Goal: Transaction & Acquisition: Purchase product/service

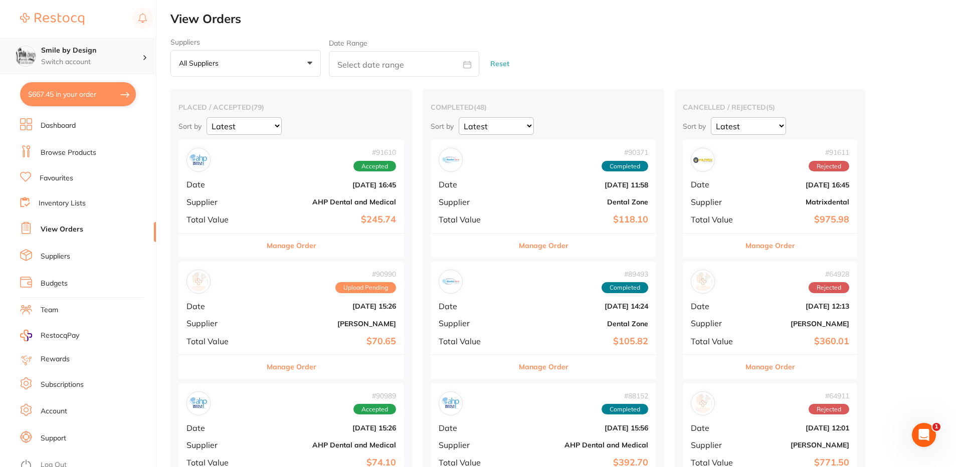
click at [136, 63] on p "Switch account" at bounding box center [91, 62] width 101 height 10
click at [96, 84] on h4 "Smile by Design - [GEOGRAPHIC_DATA]" at bounding box center [93, 87] width 109 height 20
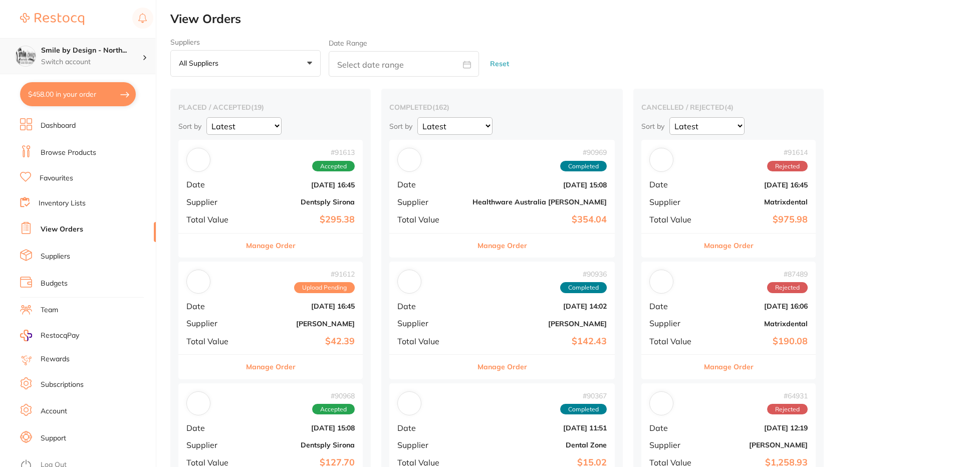
click at [91, 50] on h4 "Smile by Design - North..." at bounding box center [91, 51] width 101 height 10
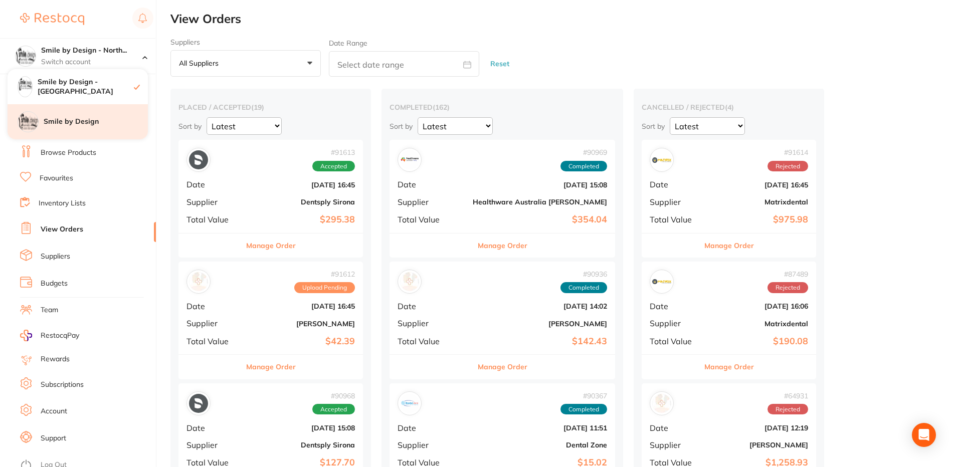
click at [97, 123] on h4 "Smile by Design" at bounding box center [96, 122] width 104 height 10
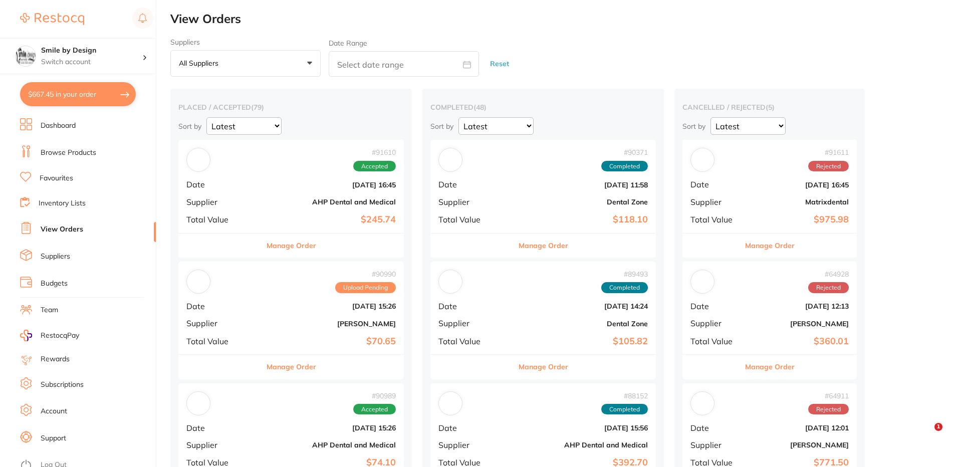
click at [89, 99] on button "$667.45 in your order" at bounding box center [78, 94] width 116 height 24
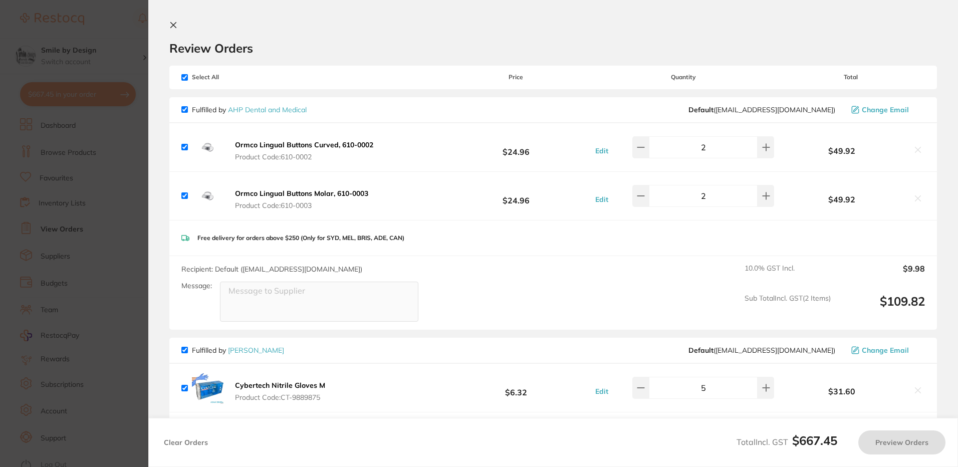
checkbox input "true"
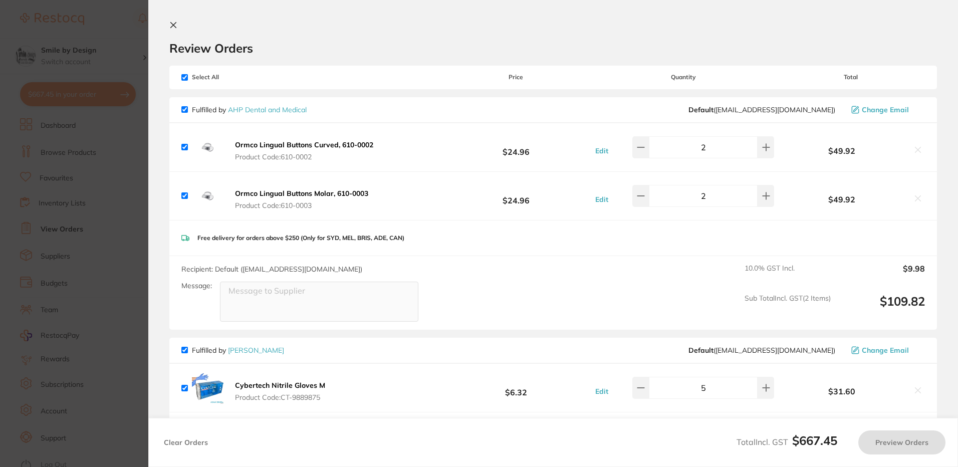
checkbox input "true"
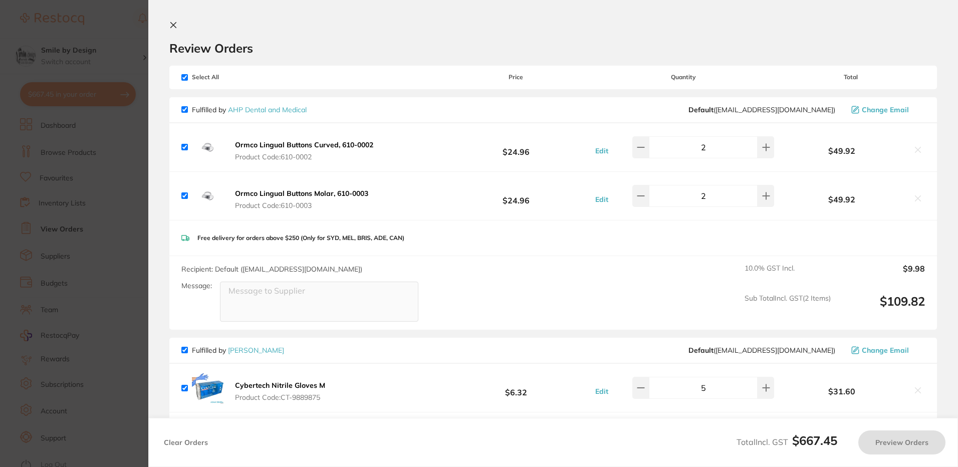
checkbox input "true"
click at [261, 145] on b "Ormco Lingual Buttons Curved, 610-0002" at bounding box center [304, 144] width 138 height 9
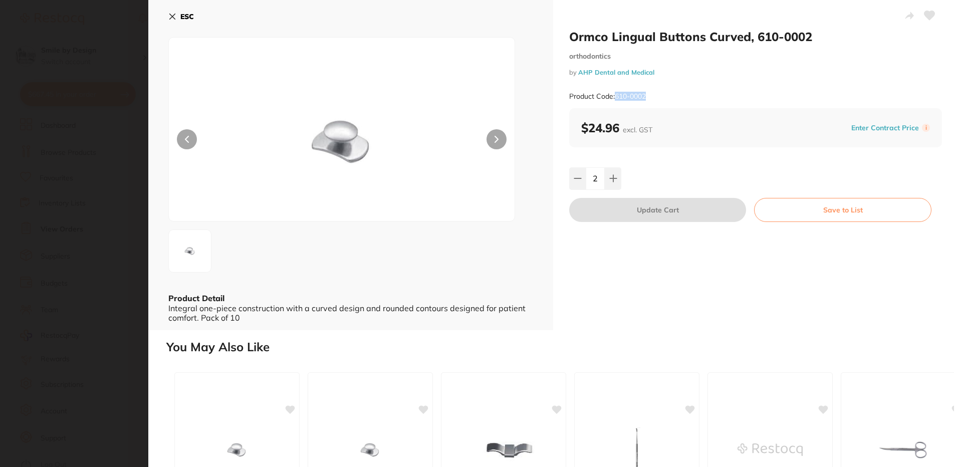
drag, startPoint x: 612, startPoint y: 104, endPoint x: 617, endPoint y: 101, distance: 5.4
click at [617, 101] on div "Product Code: 610-0002" at bounding box center [755, 96] width 373 height 25
click at [174, 14] on icon at bounding box center [172, 17] width 8 height 8
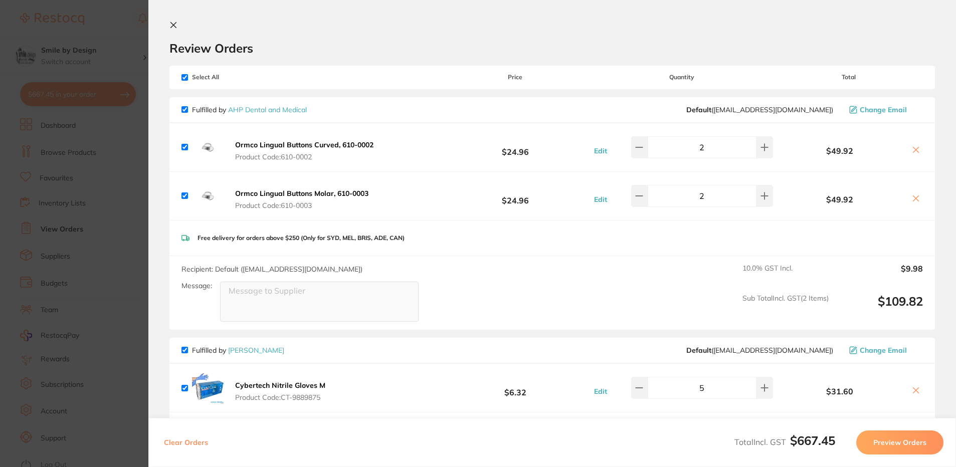
click at [286, 205] on span "Product Code: 610-0003" at bounding box center [301, 205] width 133 height 8
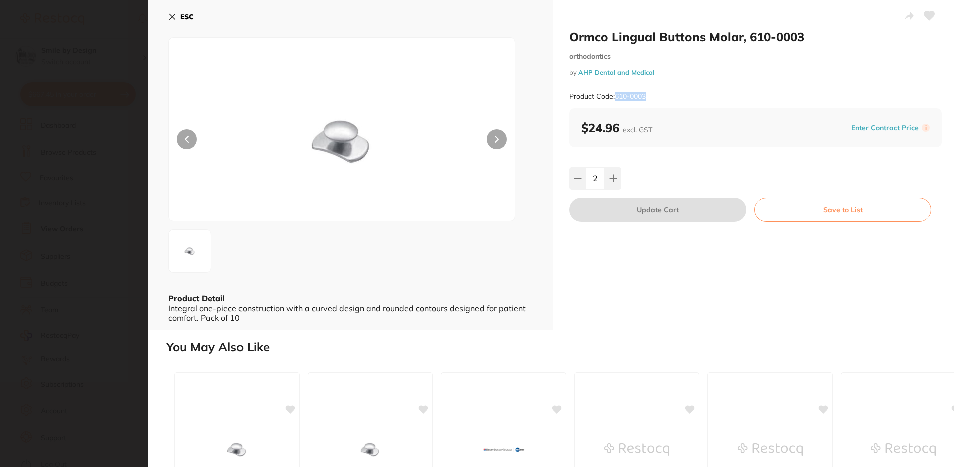
drag, startPoint x: 650, startPoint y: 98, endPoint x: 616, endPoint y: 97, distance: 33.6
click at [616, 97] on div "Product Code: 610-0003" at bounding box center [755, 96] width 373 height 25
copy small "610-0003"
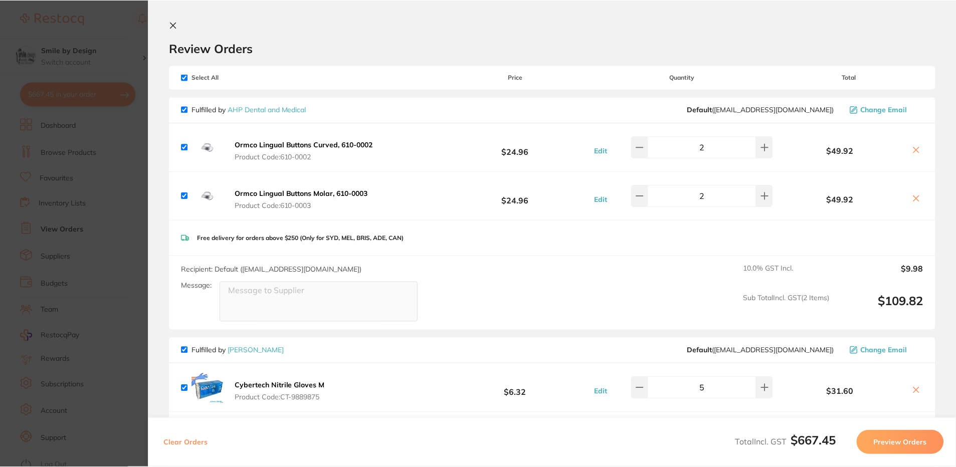
scroll to position [1, 0]
click at [171, 30] on button at bounding box center [175, 26] width 12 height 10
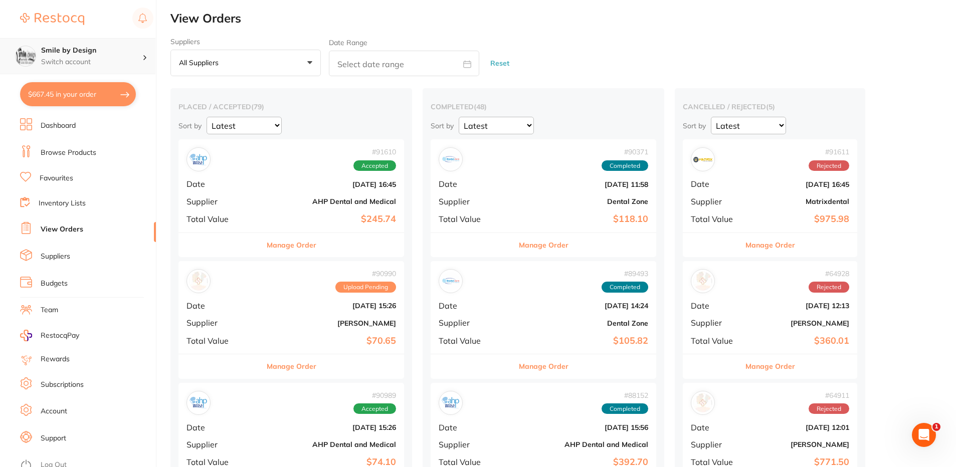
click at [95, 58] on p "Switch account" at bounding box center [91, 62] width 101 height 10
click at [88, 85] on h4 "Smile by Design - [GEOGRAPHIC_DATA]" at bounding box center [93, 87] width 109 height 20
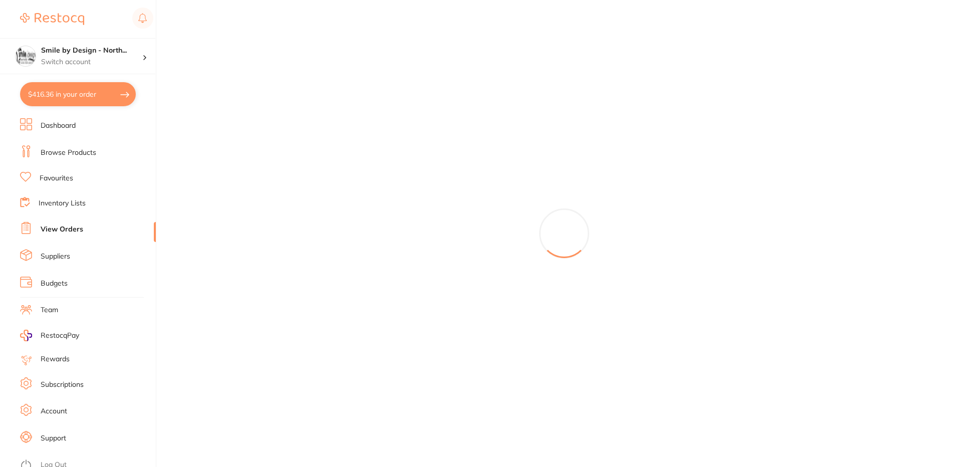
click at [72, 151] on link "Browse Products" at bounding box center [69, 153] width 56 height 10
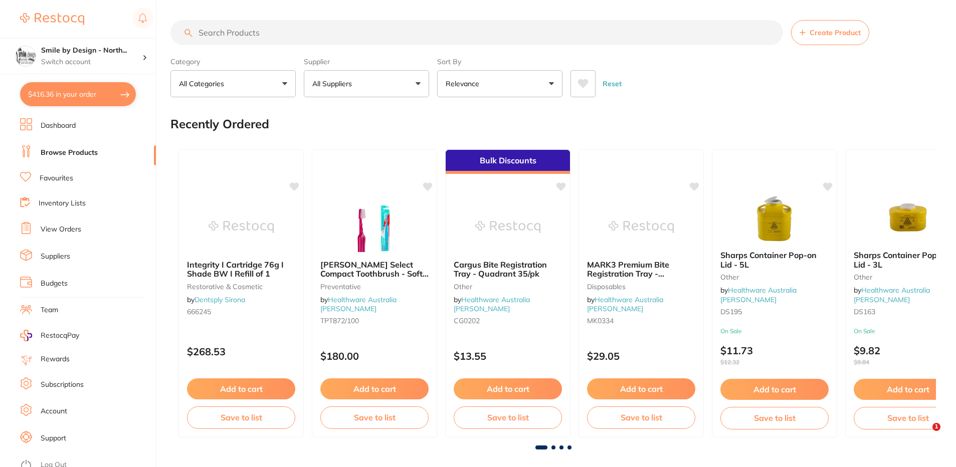
click at [237, 35] on input "search" at bounding box center [476, 32] width 612 height 25
paste input "610-0003"
type input "610-0003"
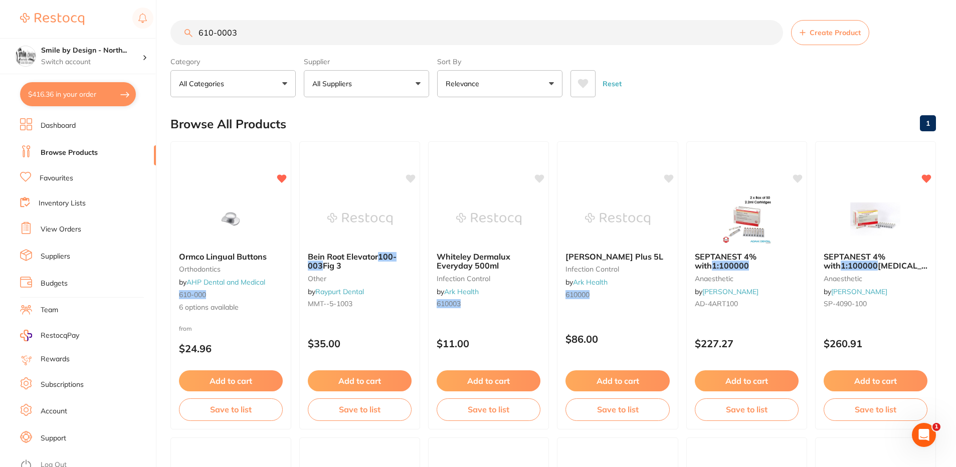
click at [244, 229] on img at bounding box center [230, 219] width 65 height 50
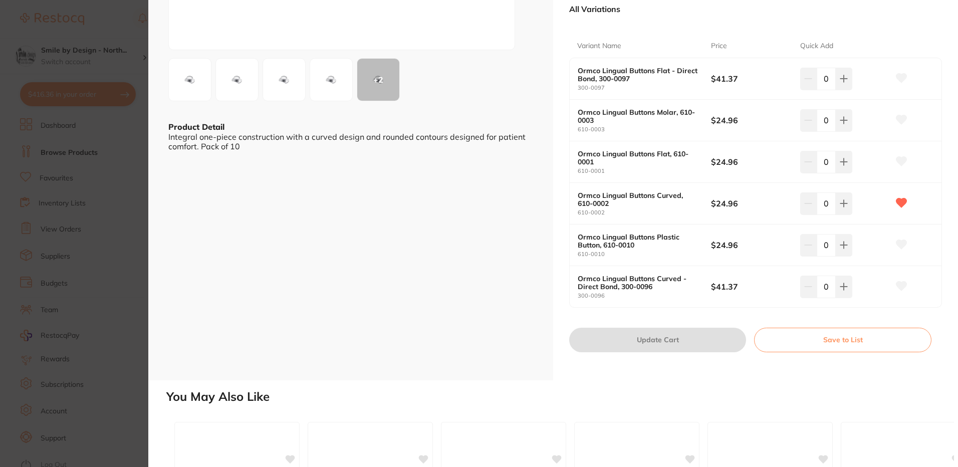
scroll to position [150, 0]
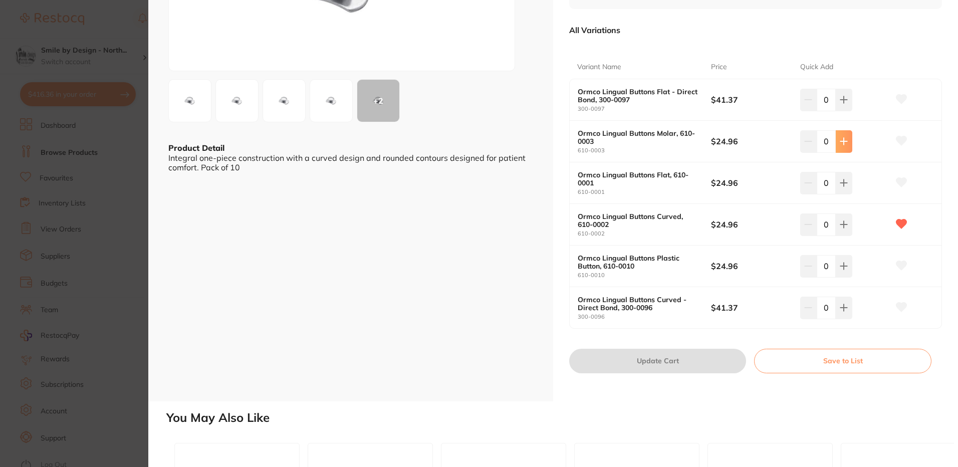
click at [840, 142] on icon at bounding box center [844, 141] width 8 height 8
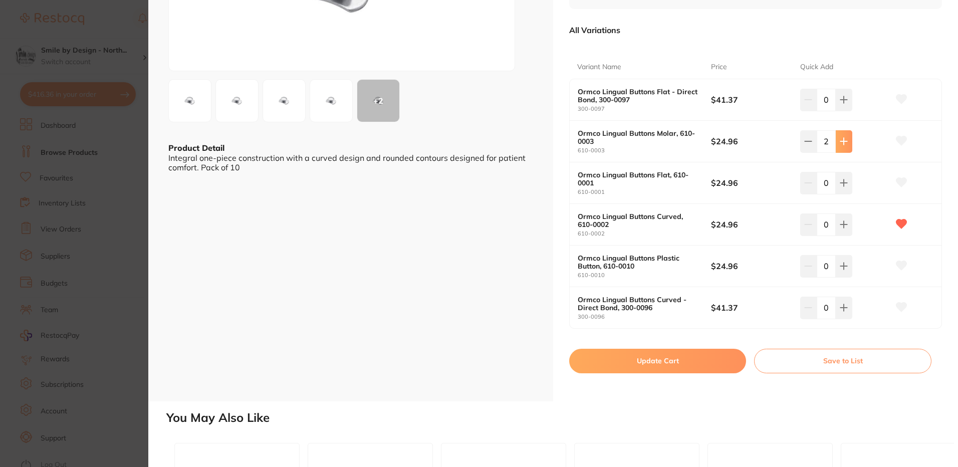
type input "2"
click at [840, 226] on icon at bounding box center [844, 224] width 8 height 8
type input "2"
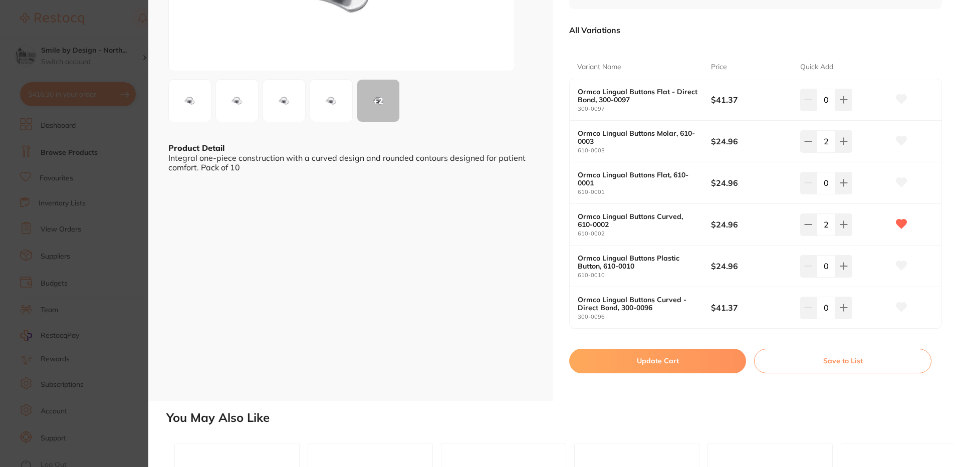
click at [899, 136] on icon at bounding box center [901, 141] width 11 height 10
click at [676, 357] on button "Update Cart" at bounding box center [657, 361] width 177 height 24
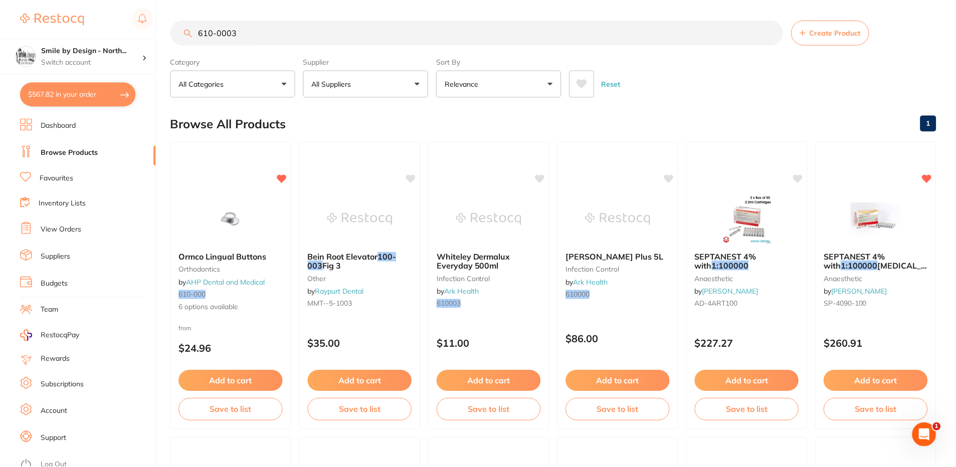
scroll to position [1, 0]
click at [72, 91] on button "$567.82 in your order" at bounding box center [78, 94] width 116 height 24
checkbox input "true"
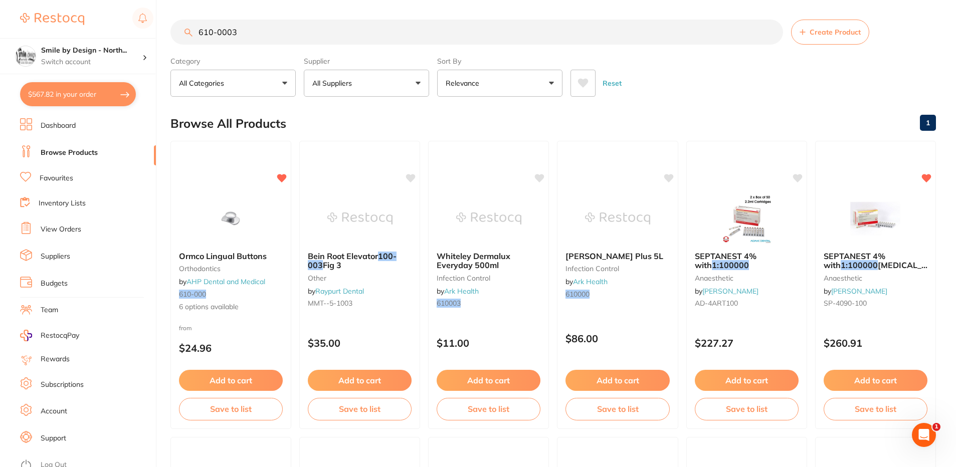
checkbox input "true"
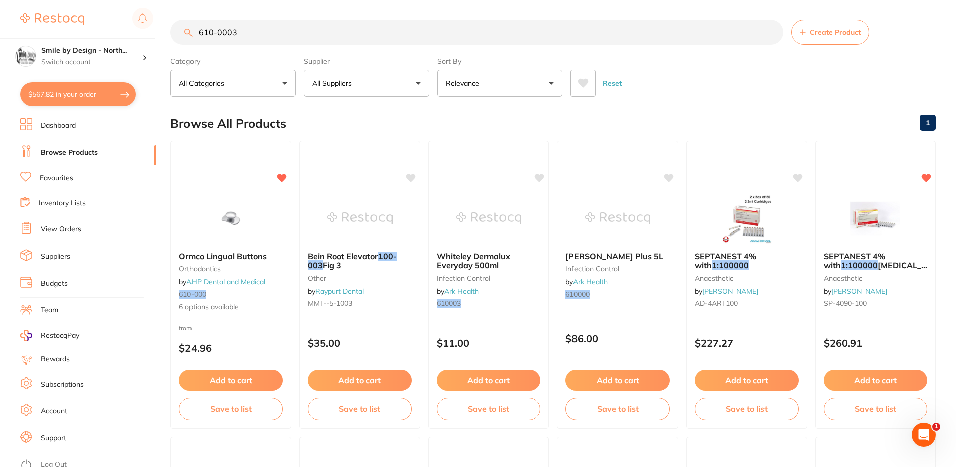
checkbox input "true"
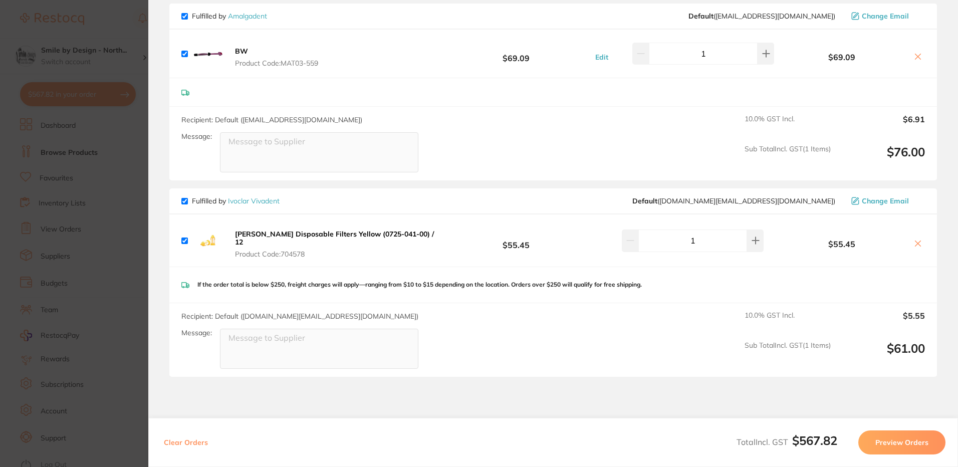
scroll to position [593, 0]
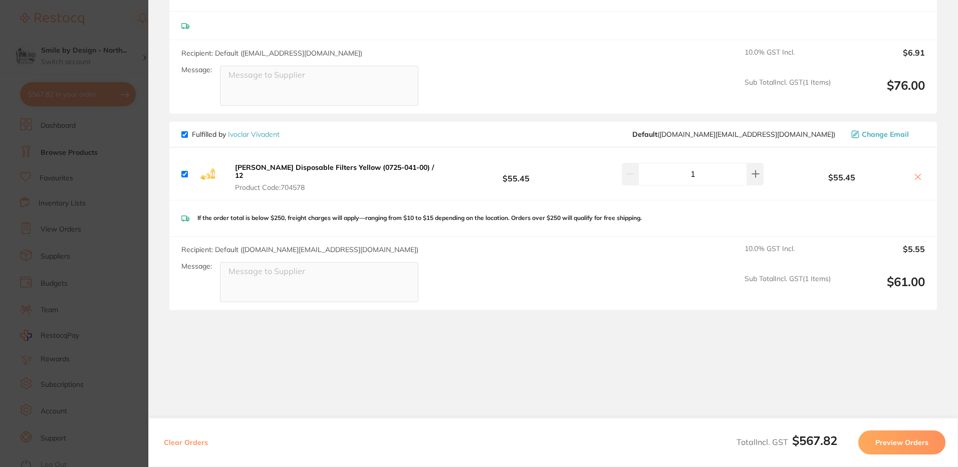
click at [84, 50] on section "Update RRP Set your pre negotiated price for this item. Item Agreed RRP (excl. …" at bounding box center [479, 233] width 958 height 467
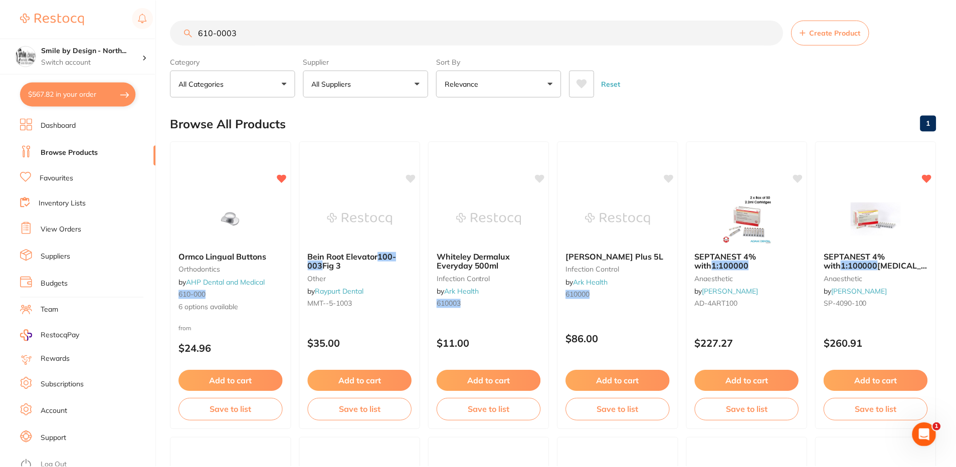
scroll to position [1, 0]
click at [84, 50] on h4 "Smile by Design - North..." at bounding box center [91, 51] width 101 height 10
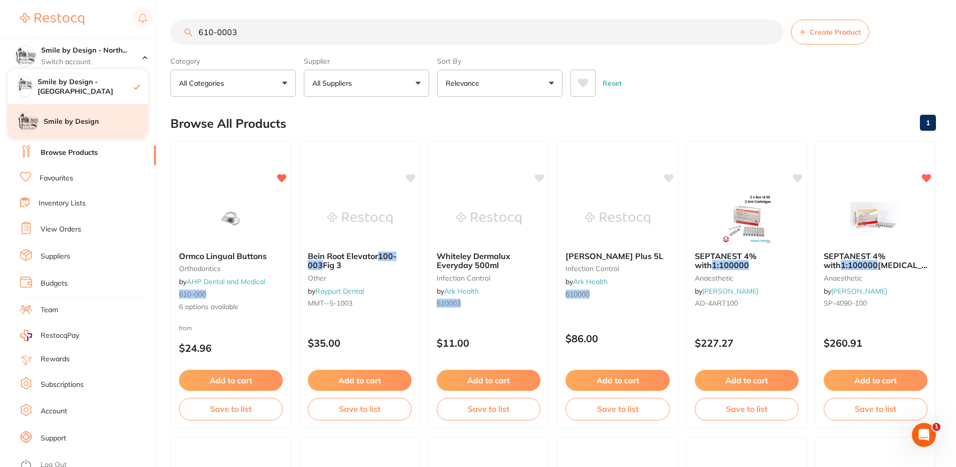
drag, startPoint x: 84, startPoint y: 50, endPoint x: 80, endPoint y: 119, distance: 69.2
click at [80, 119] on h4 "Smile by Design" at bounding box center [96, 122] width 104 height 10
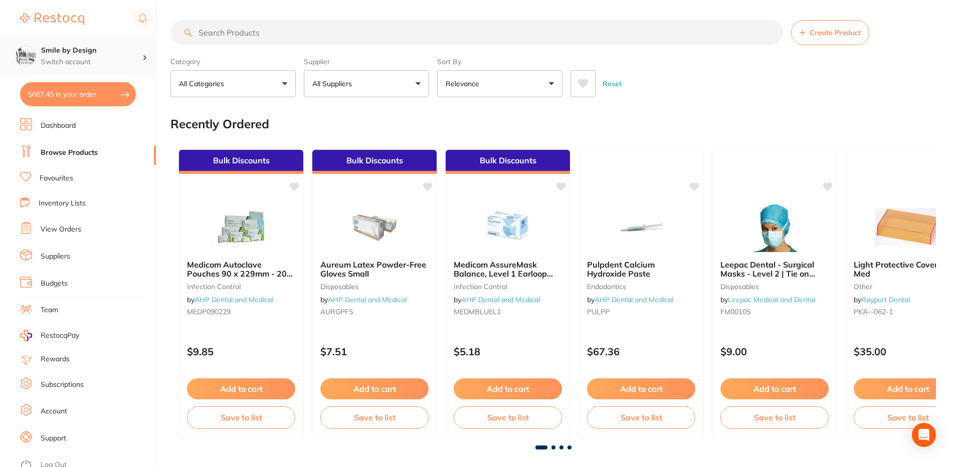
click at [81, 43] on div "Smile by Design Switch account" at bounding box center [77, 56] width 155 height 36
click at [120, 89] on h4 "Smile by Design - [GEOGRAPHIC_DATA]" at bounding box center [93, 87] width 109 height 20
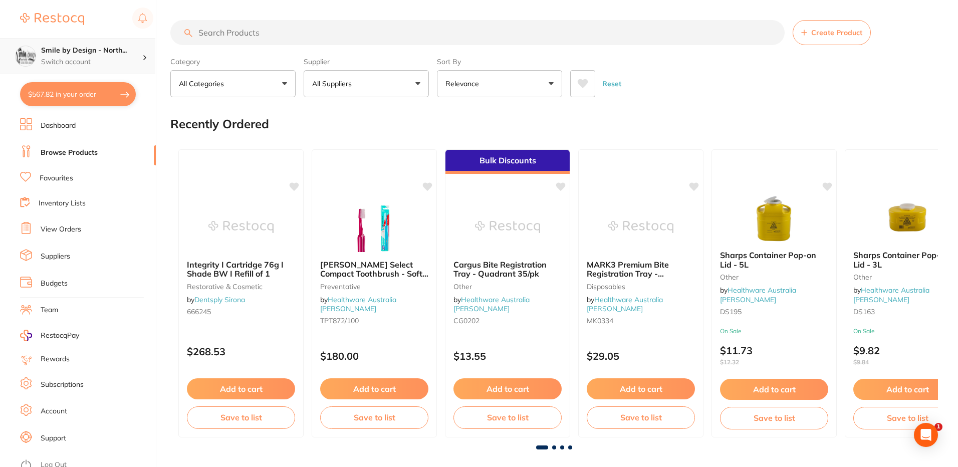
click at [114, 64] on p "Switch account" at bounding box center [91, 62] width 101 height 10
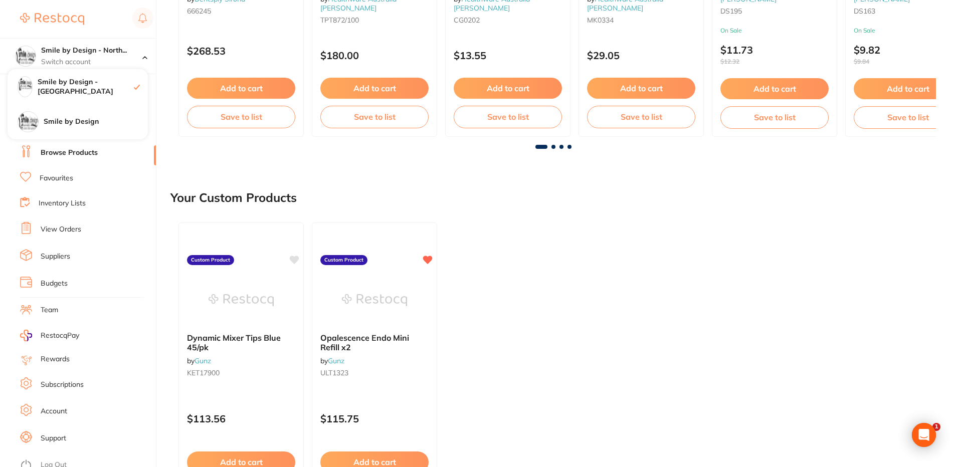
scroll to position [301, 0]
click at [522, 219] on div "Dynamic Mixer Tips Blue 45/pk by Gunz KET17900 Custom Product $113.56 Add to ca…" at bounding box center [552, 366] width 765 height 304
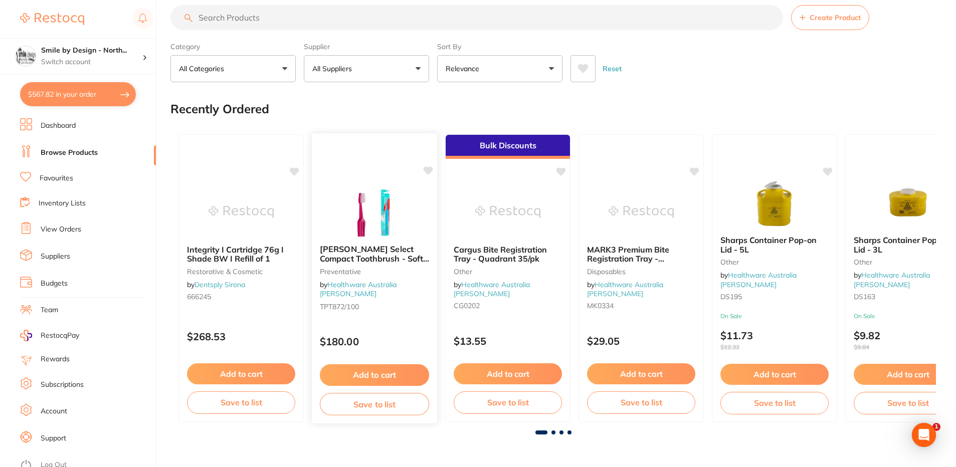
scroll to position [0, 0]
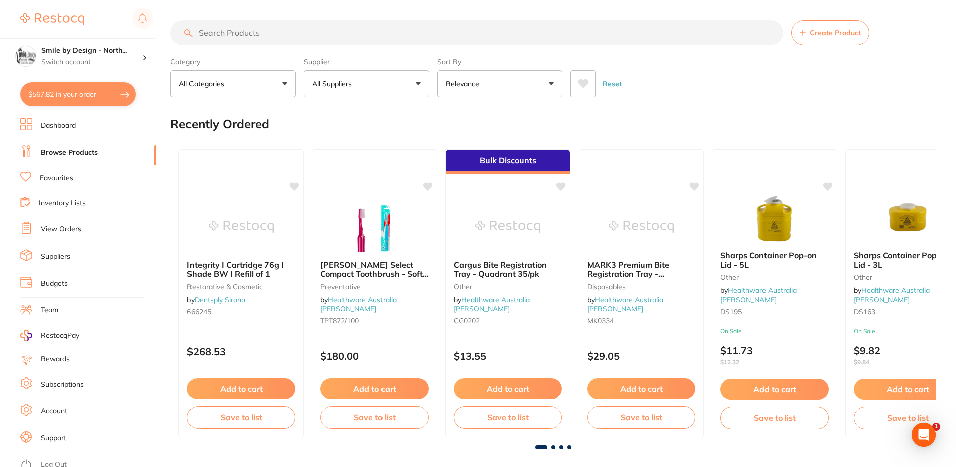
click at [256, 35] on input "search" at bounding box center [476, 32] width 612 height 25
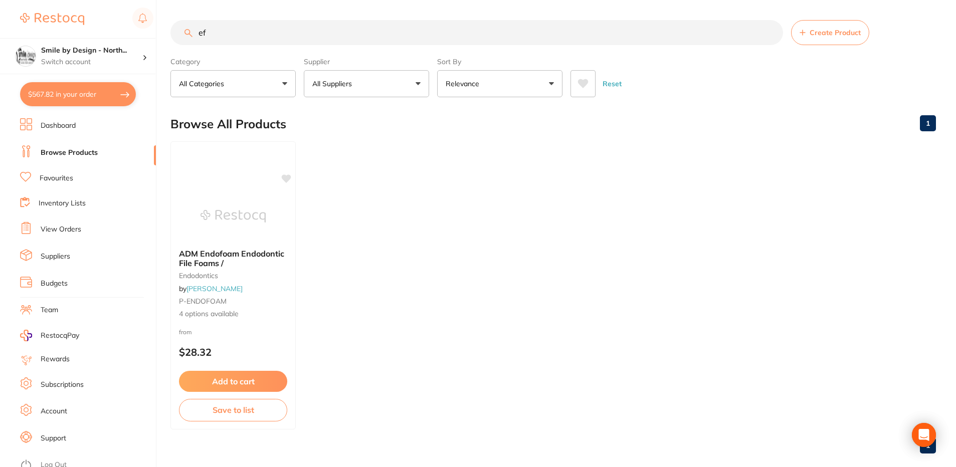
type input "e"
type input "end tuft"
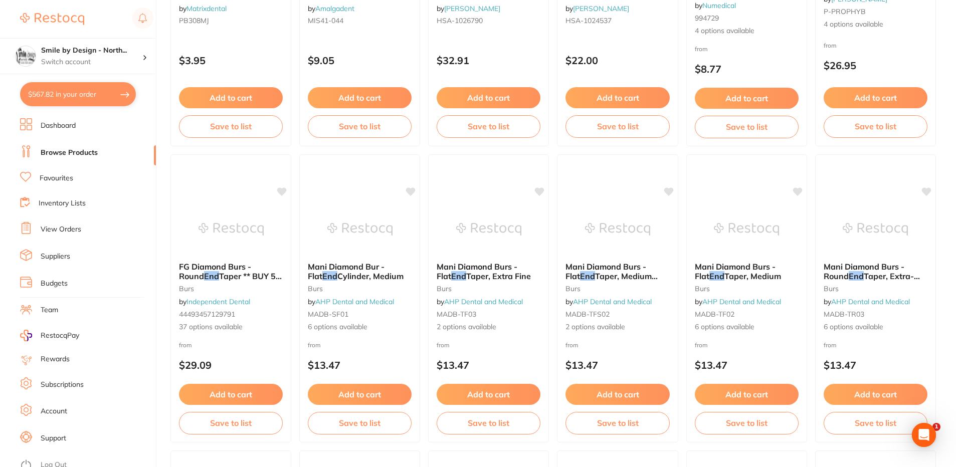
scroll to position [301, 0]
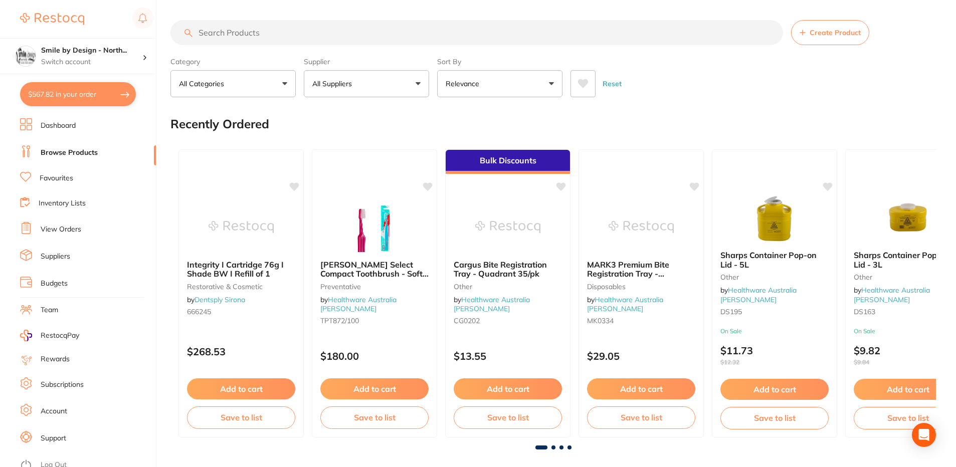
click at [255, 29] on input "search" at bounding box center [476, 32] width 612 height 25
type input "end tuft"
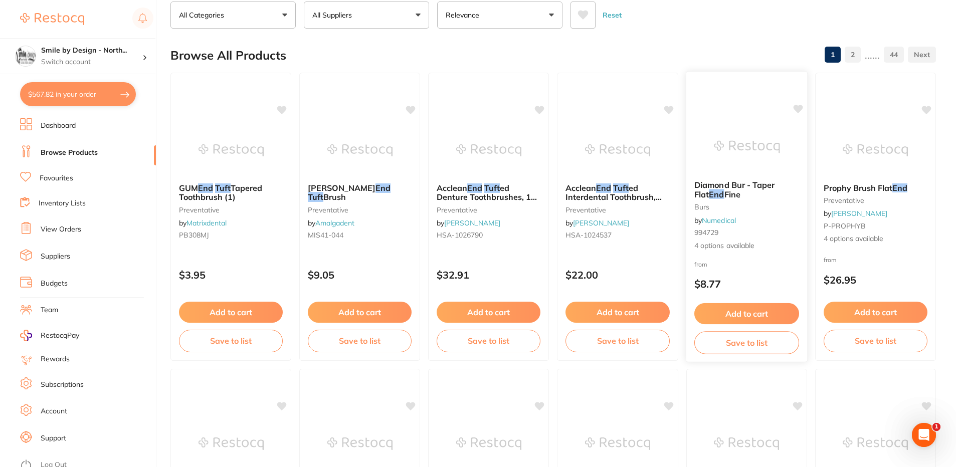
scroll to position [100, 0]
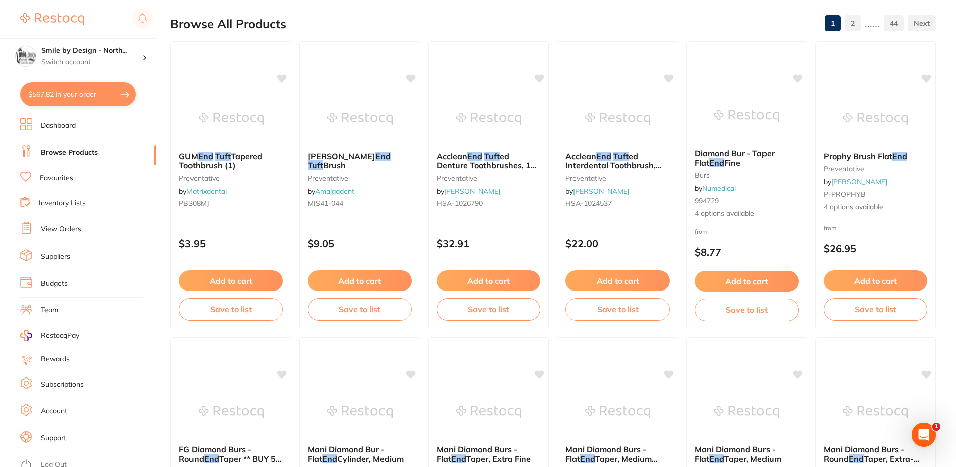
drag, startPoint x: 497, startPoint y: 152, endPoint x: 667, endPoint y: 171, distance: 171.4
click at [498, 152] on em "Tuft" at bounding box center [492, 156] width 16 height 10
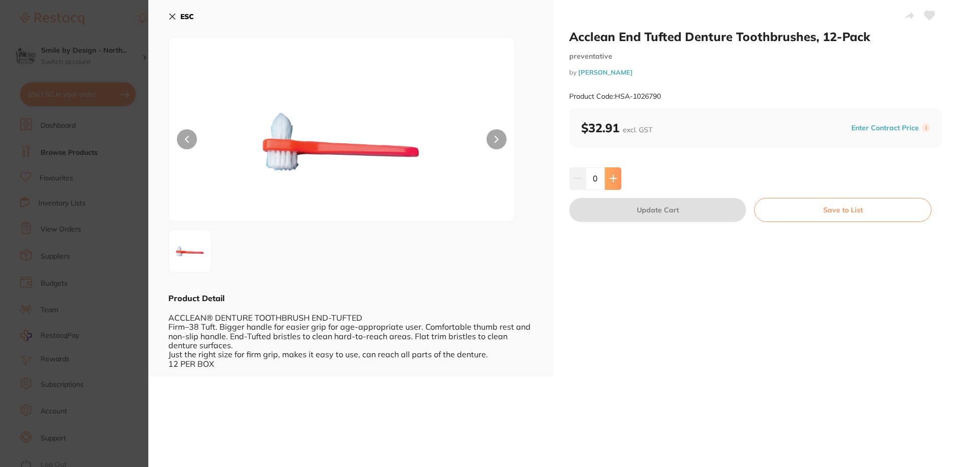
click at [614, 180] on icon at bounding box center [613, 178] width 8 height 8
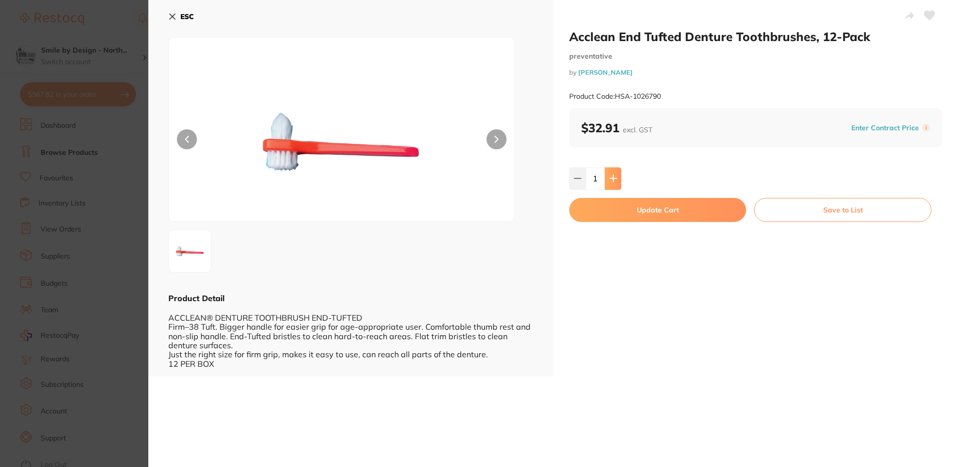
click at [614, 180] on icon at bounding box center [613, 178] width 8 height 8
click at [617, 178] on button at bounding box center [613, 178] width 17 height 22
type input "3"
click at [173, 14] on icon at bounding box center [172, 17] width 8 height 8
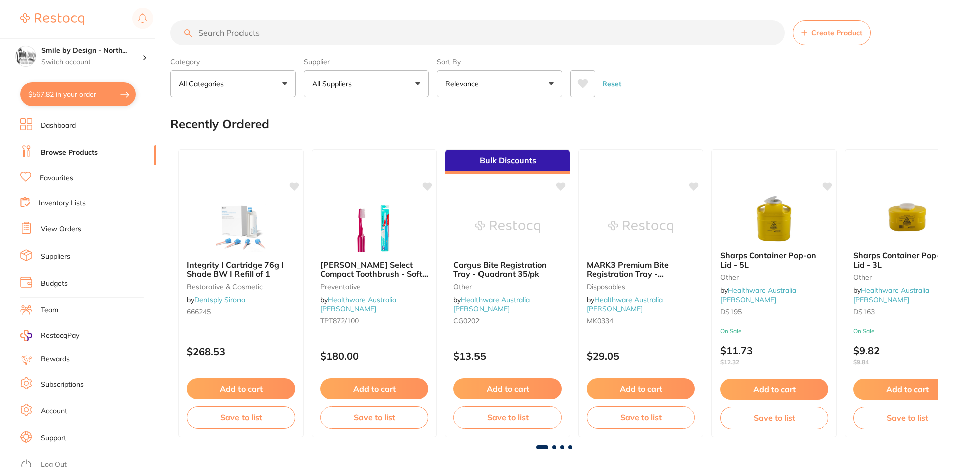
click at [95, 99] on button "$567.82 in your order" at bounding box center [78, 94] width 116 height 24
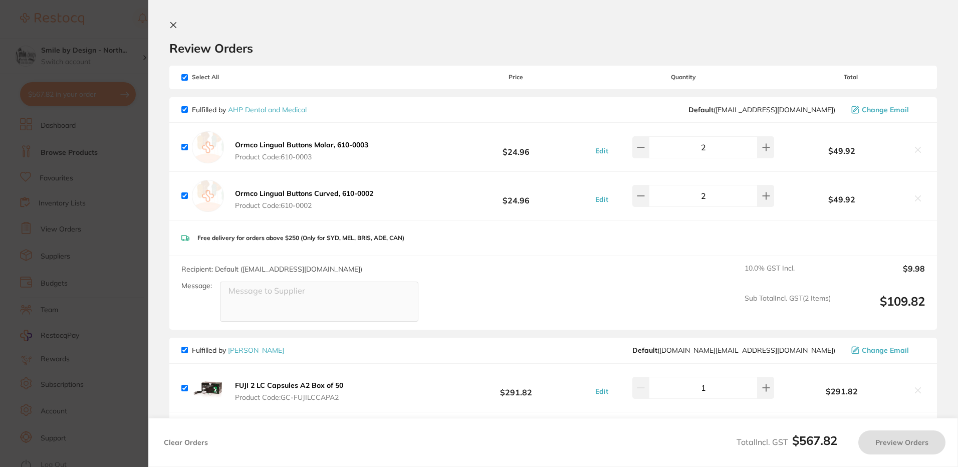
checkbox input "true"
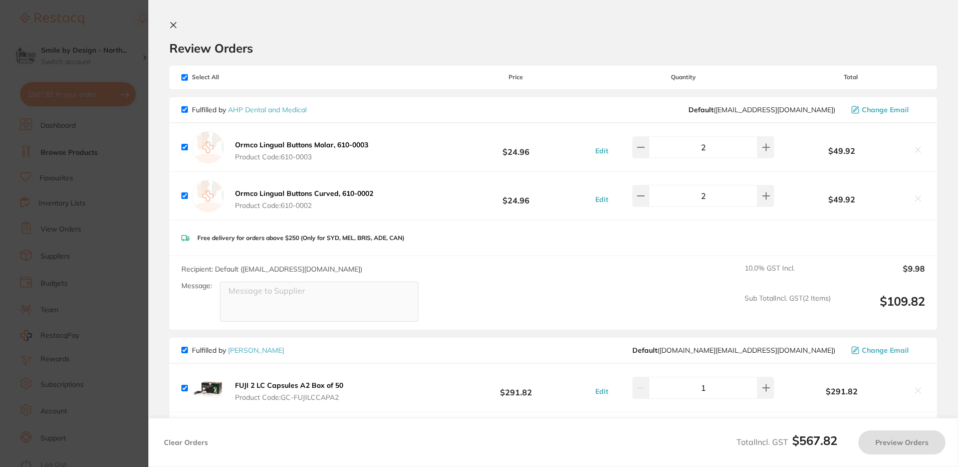
checkbox input "true"
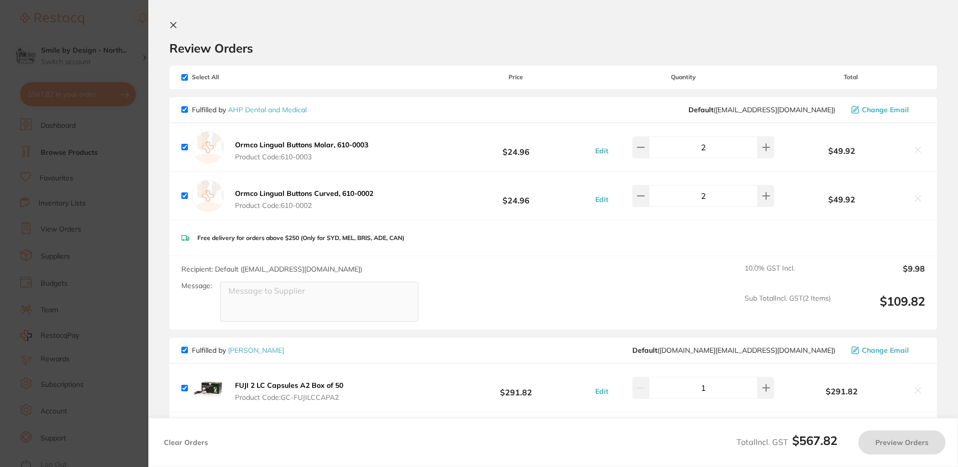
click at [107, 226] on section "Update RRP Set your pre negotiated price for this item. Item Agreed RRP (excl. …" at bounding box center [479, 233] width 958 height 467
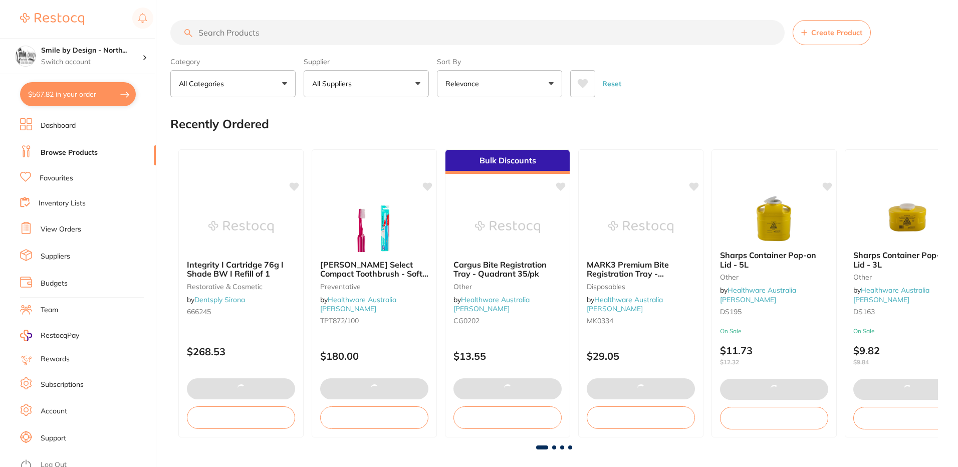
drag, startPoint x: 63, startPoint y: 170, endPoint x: 63, endPoint y: 179, distance: 9.0
click at [63, 169] on ul "Dashboard Browse Products Favourites Inventory Lists View Orders Suppliers Budg…" at bounding box center [88, 292] width 136 height 349
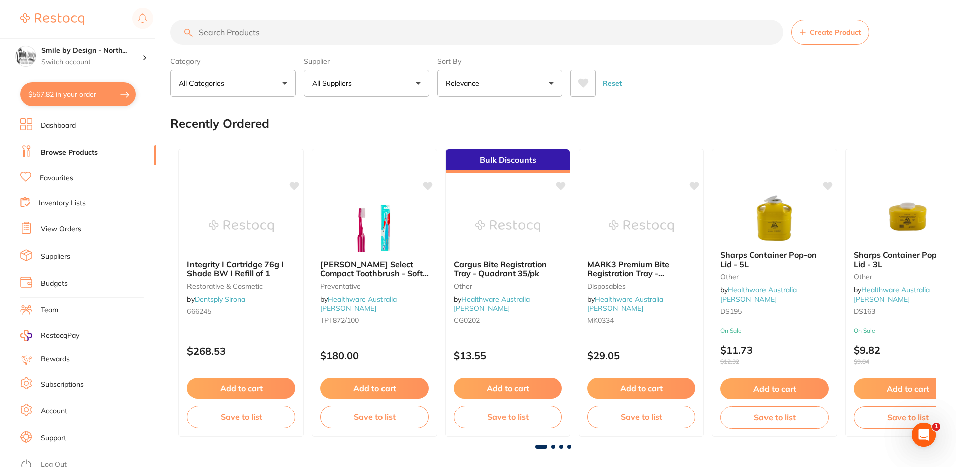
click at [56, 176] on link "Favourites" at bounding box center [57, 178] width 34 height 10
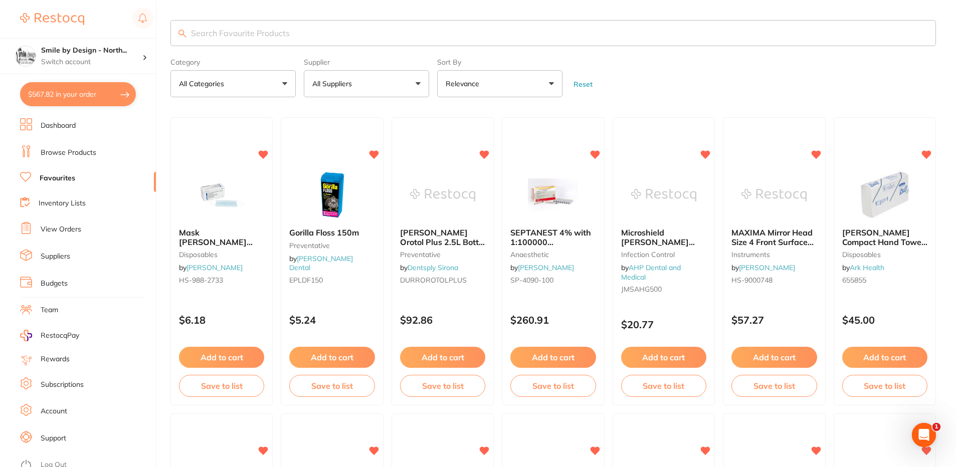
click at [363, 27] on input "search" at bounding box center [552, 33] width 765 height 26
click at [360, 29] on input "search" at bounding box center [552, 33] width 765 height 26
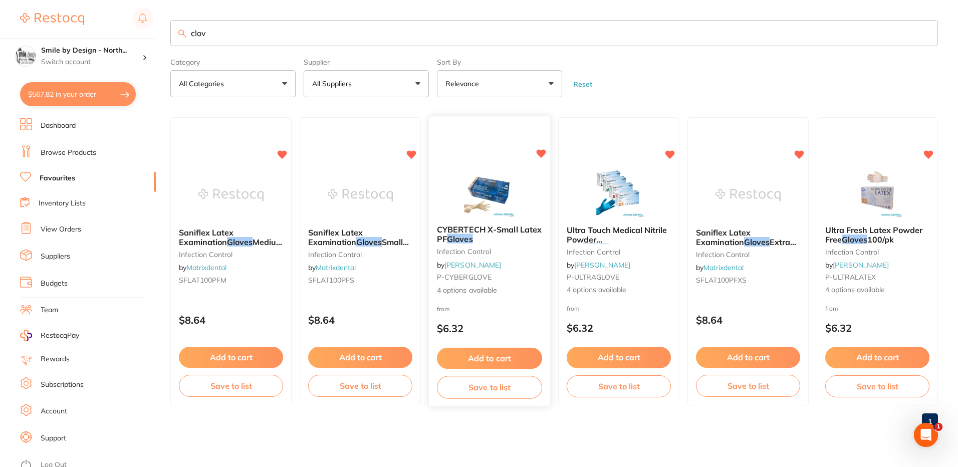
type input "clov"
click at [487, 197] on img at bounding box center [489, 191] width 66 height 51
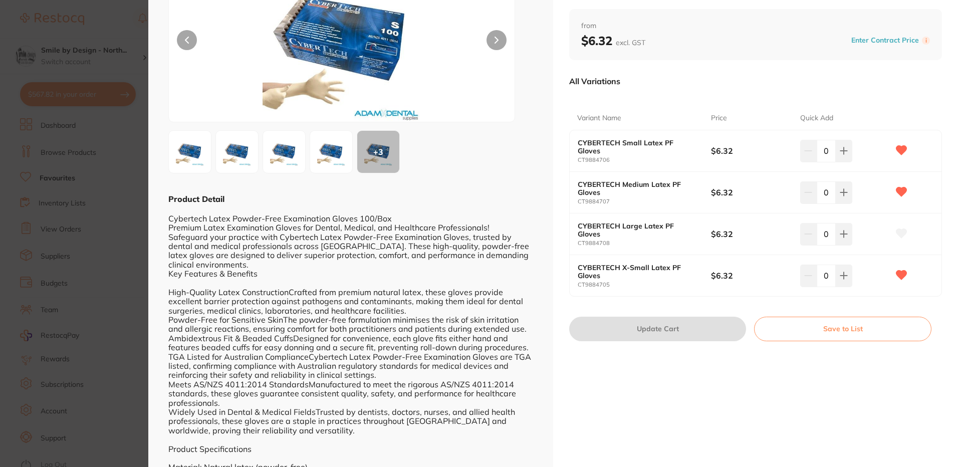
scroll to position [100, 0]
click at [842, 151] on icon at bounding box center [844, 150] width 7 height 7
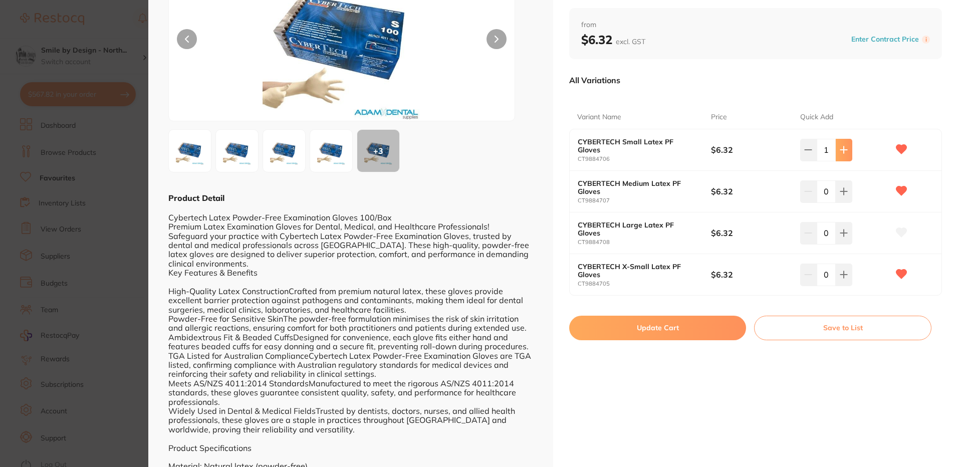
click at [842, 151] on icon at bounding box center [844, 150] width 7 height 7
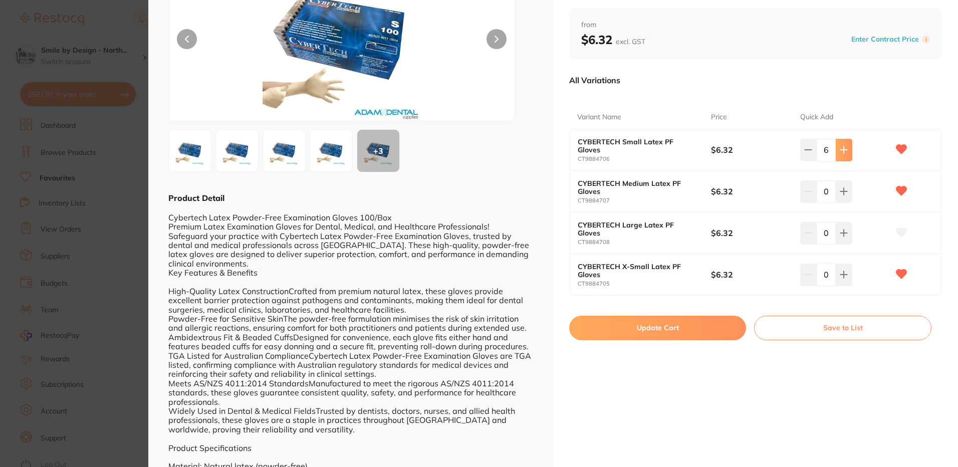
click at [842, 151] on icon at bounding box center [844, 150] width 7 height 7
type input "10"
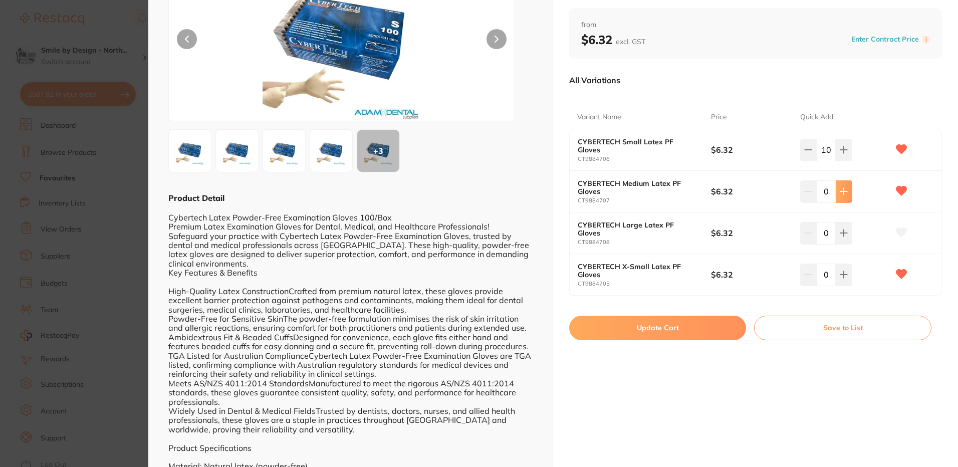
click at [840, 195] on icon at bounding box center [844, 191] width 8 height 8
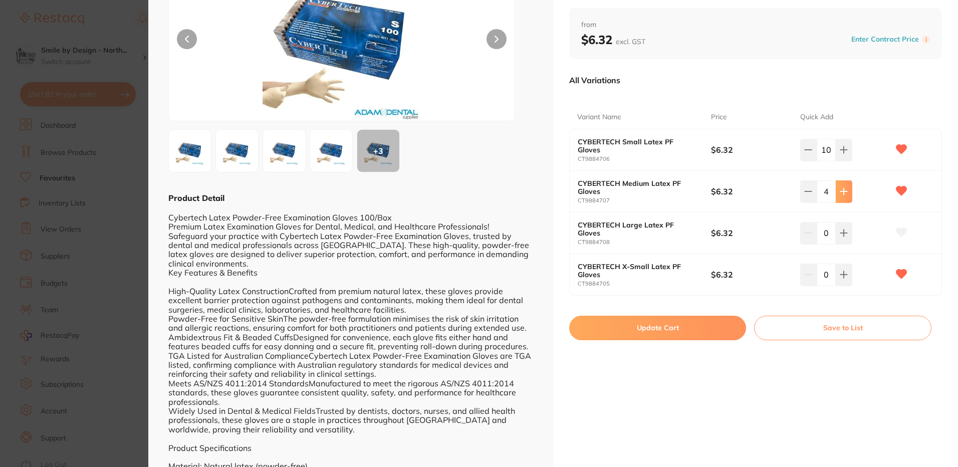
type input "5"
click at [848, 280] on button at bounding box center [844, 275] width 17 height 22
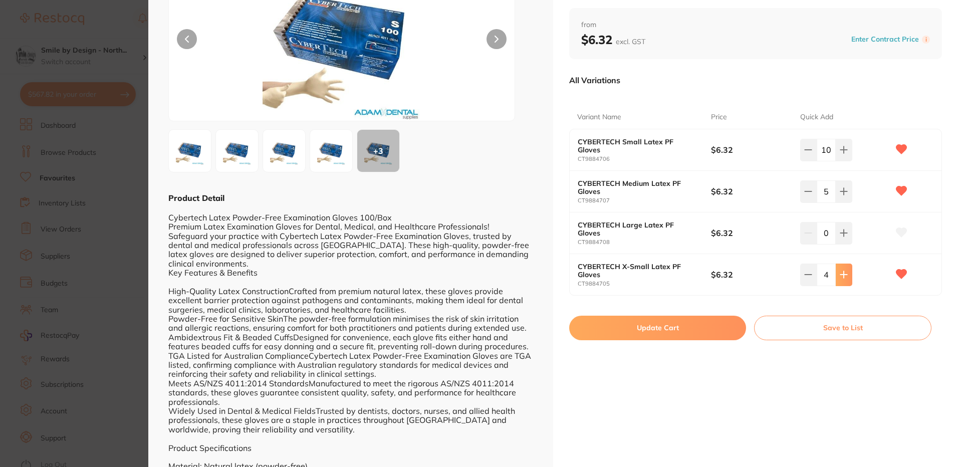
click at [848, 280] on button at bounding box center [844, 275] width 17 height 22
type input "5"
click at [647, 326] on button "Update Cart" at bounding box center [657, 328] width 177 height 24
checkbox input "false"
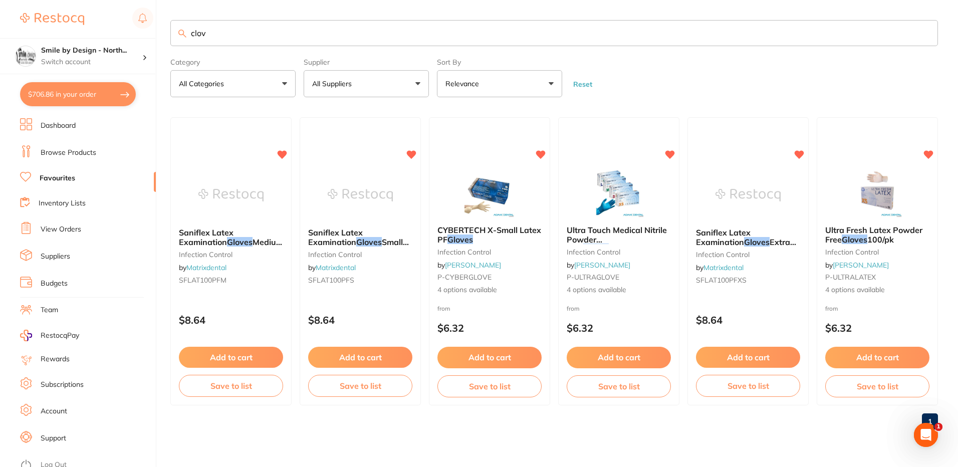
drag, startPoint x: 852, startPoint y: 447, endPoint x: 839, endPoint y: 448, distance: 13.1
click at [698, 84] on form "Category All Categories All Categories infection control Clear Category false A…" at bounding box center [554, 75] width 768 height 43
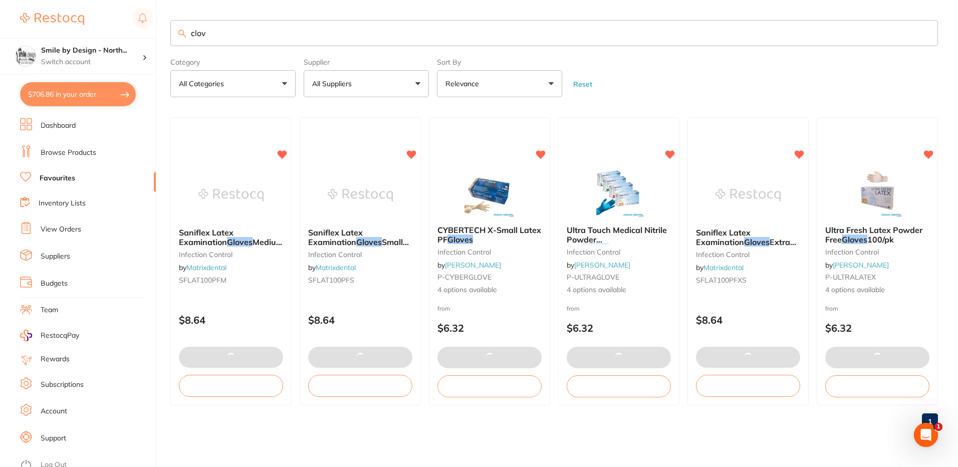
scroll to position [166, 0]
